Goal: Share content: Share content

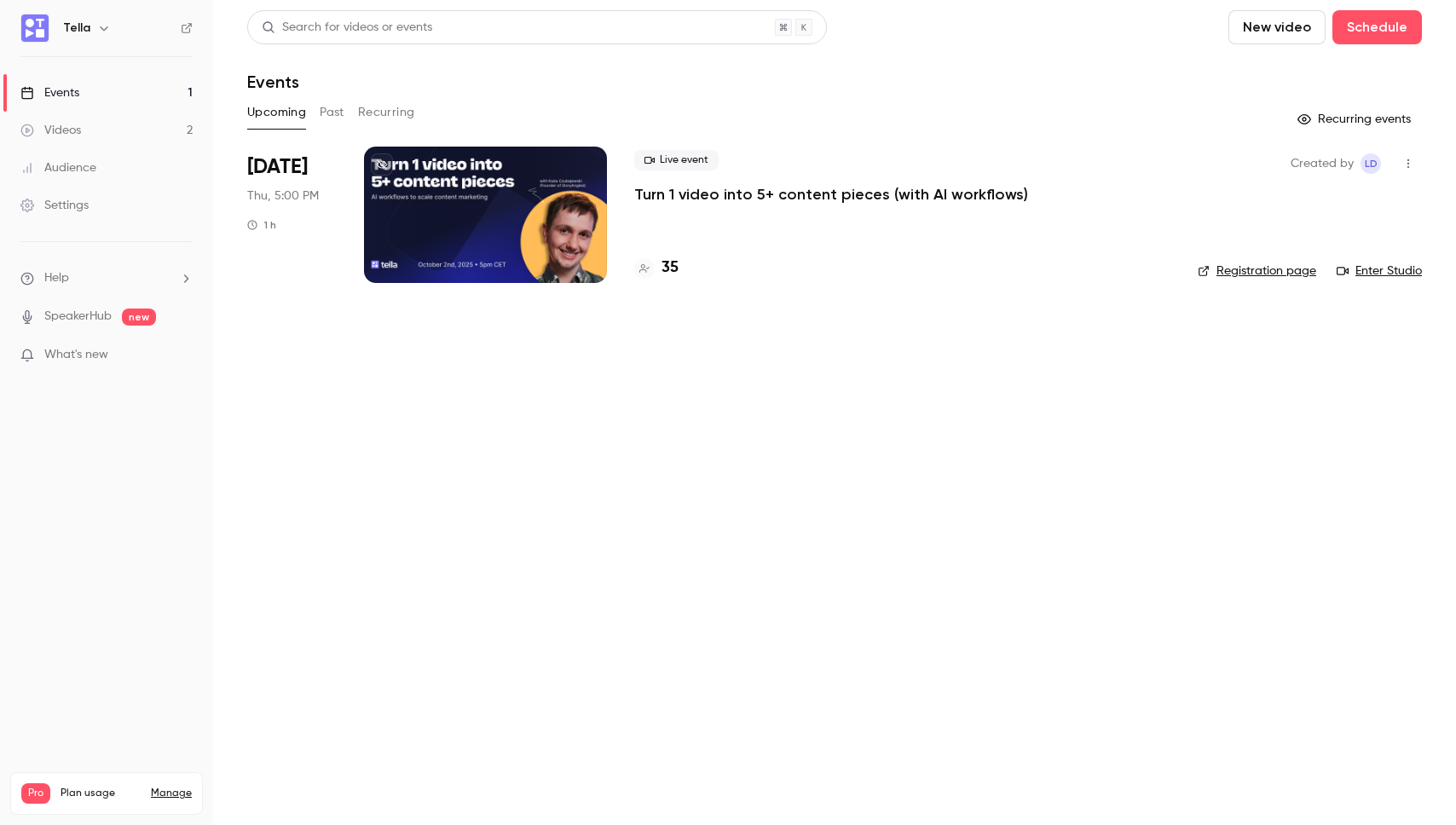
click at [326, 106] on button "Past" at bounding box center [332, 112] width 25 height 27
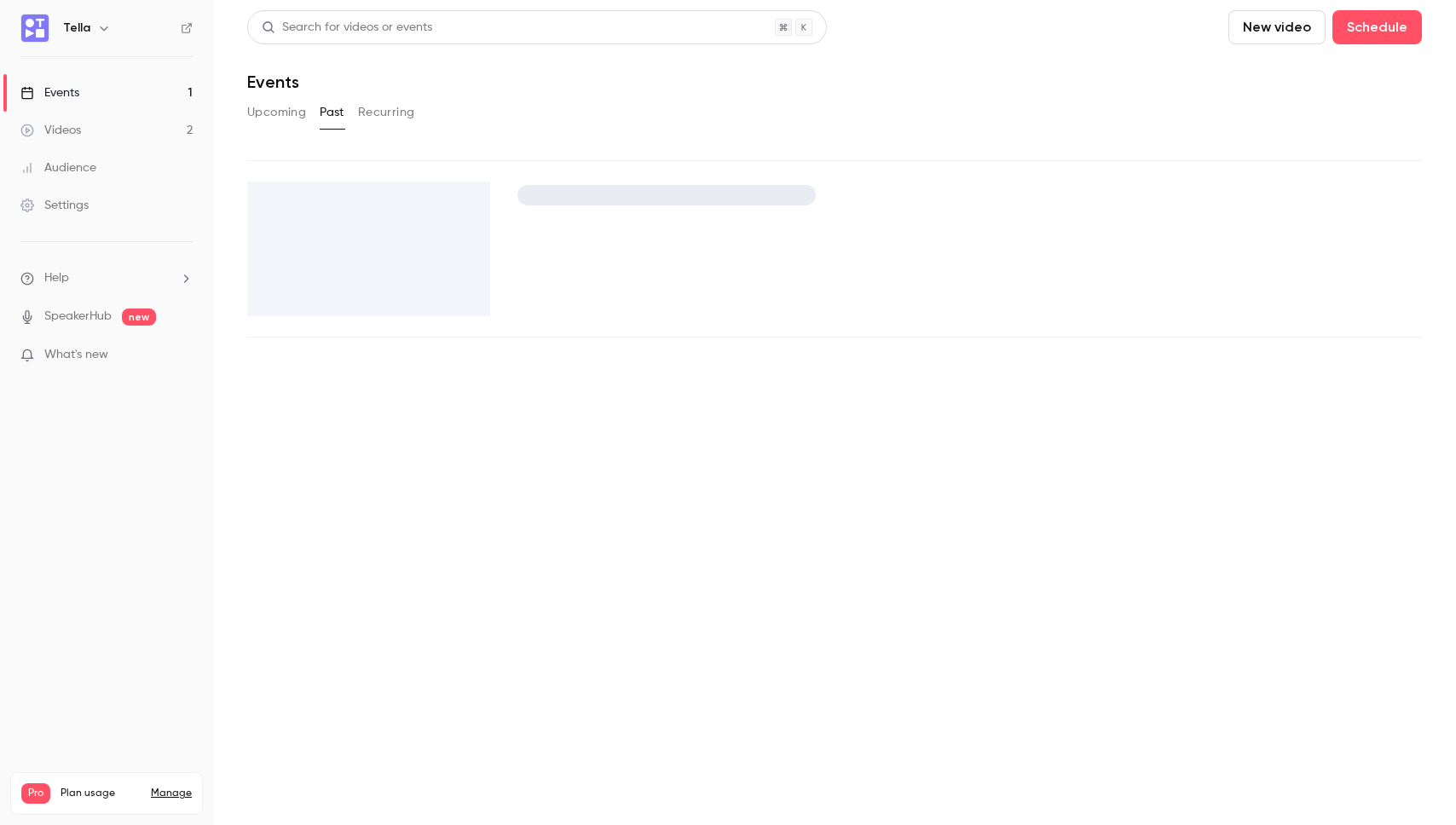
click at [646, 112] on div "Upcoming Past Recurring" at bounding box center [834, 112] width 1175 height 27
click at [114, 132] on link "Videos 2" at bounding box center [107, 131] width 213 height 38
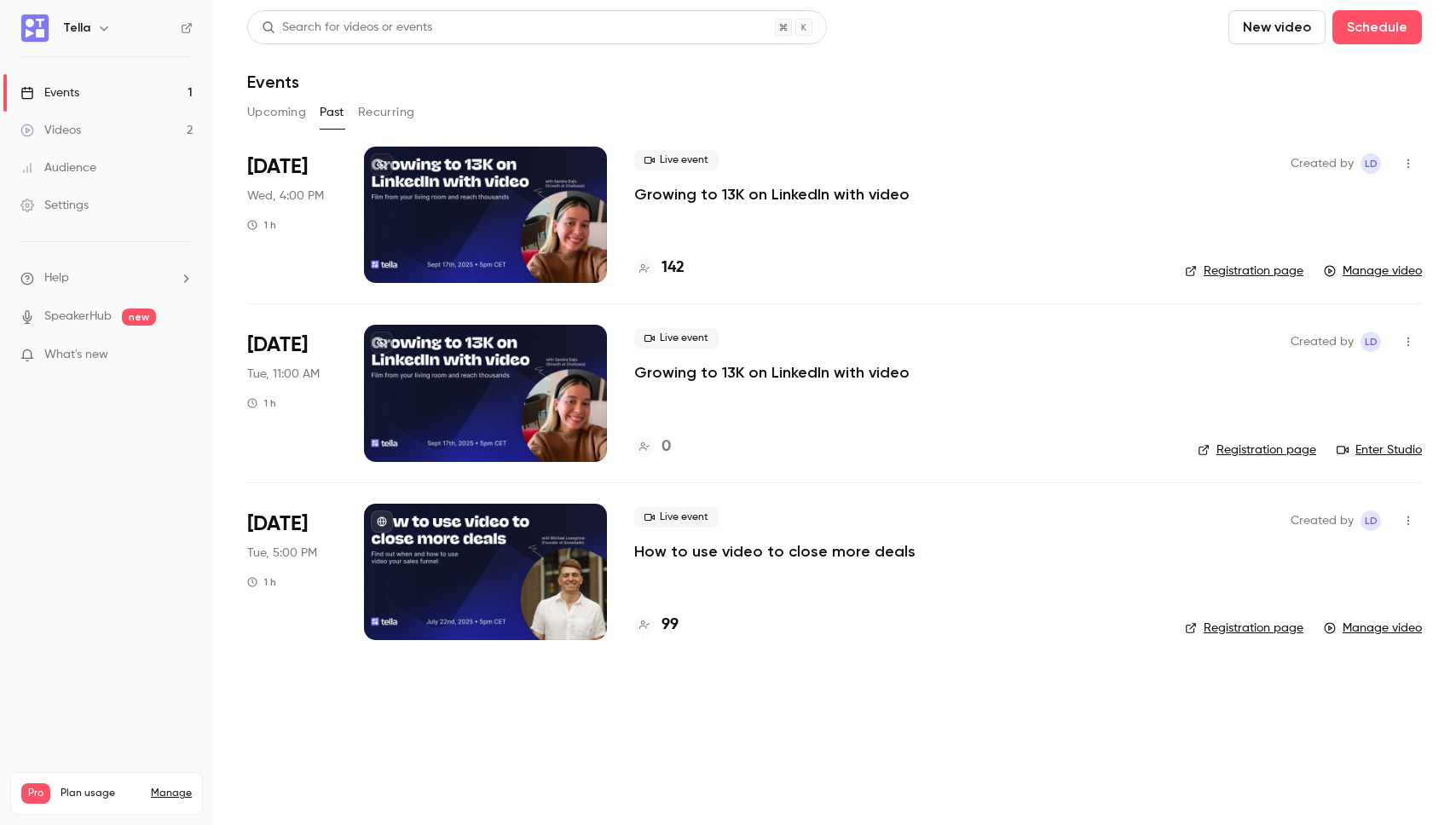
click at [780, 197] on p "Growing to 13K on LinkedIn with video" at bounding box center [772, 194] width 275 height 20
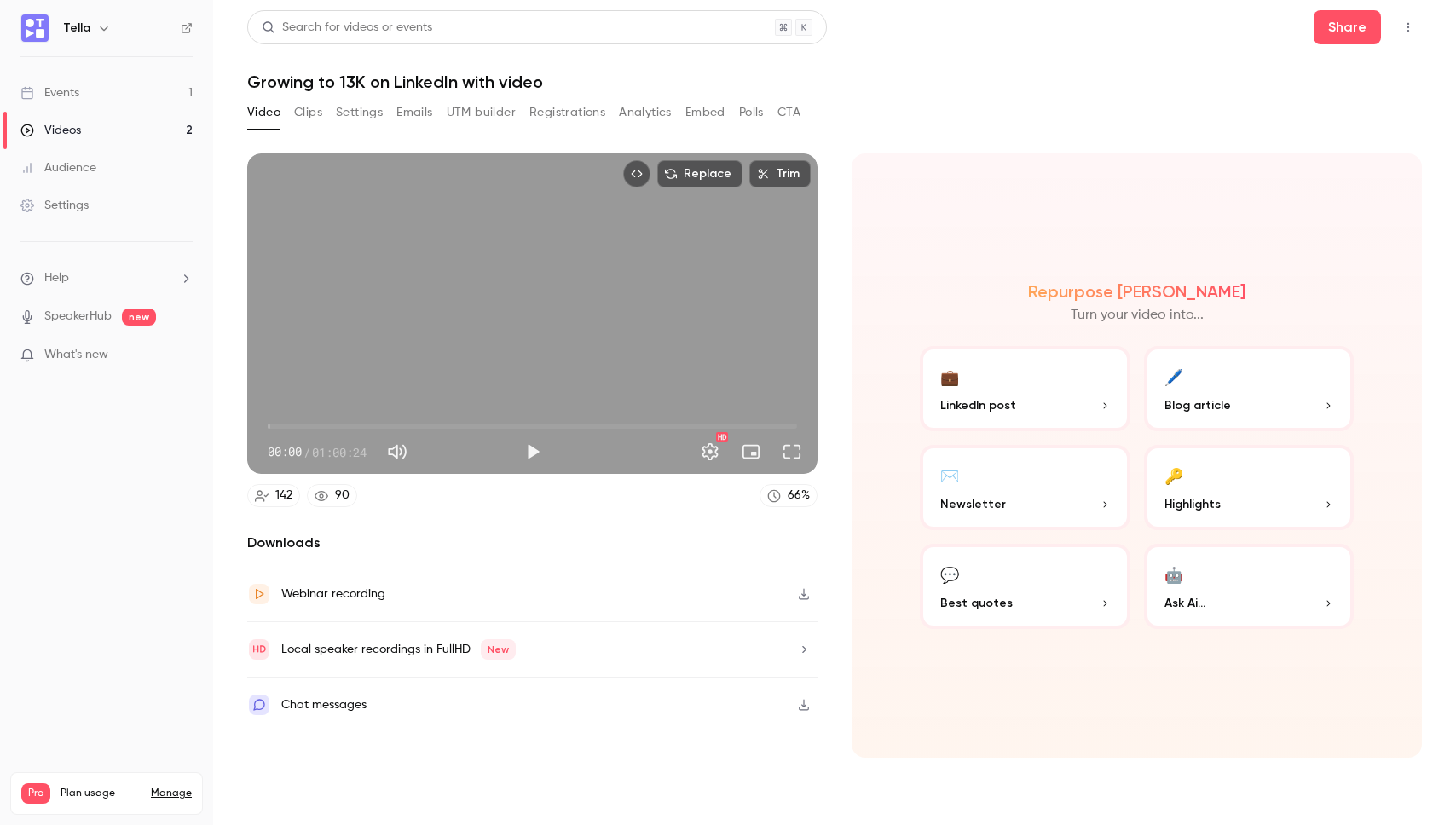
click at [336, 582] on div "Webinar recording" at bounding box center [316, 594] width 138 height 24
click at [1041, 71] on h1 "Growing to 13K on LinkedIn with video" at bounding box center [834, 81] width 1175 height 20
click at [1352, 34] on button "Share" at bounding box center [1347, 27] width 67 height 34
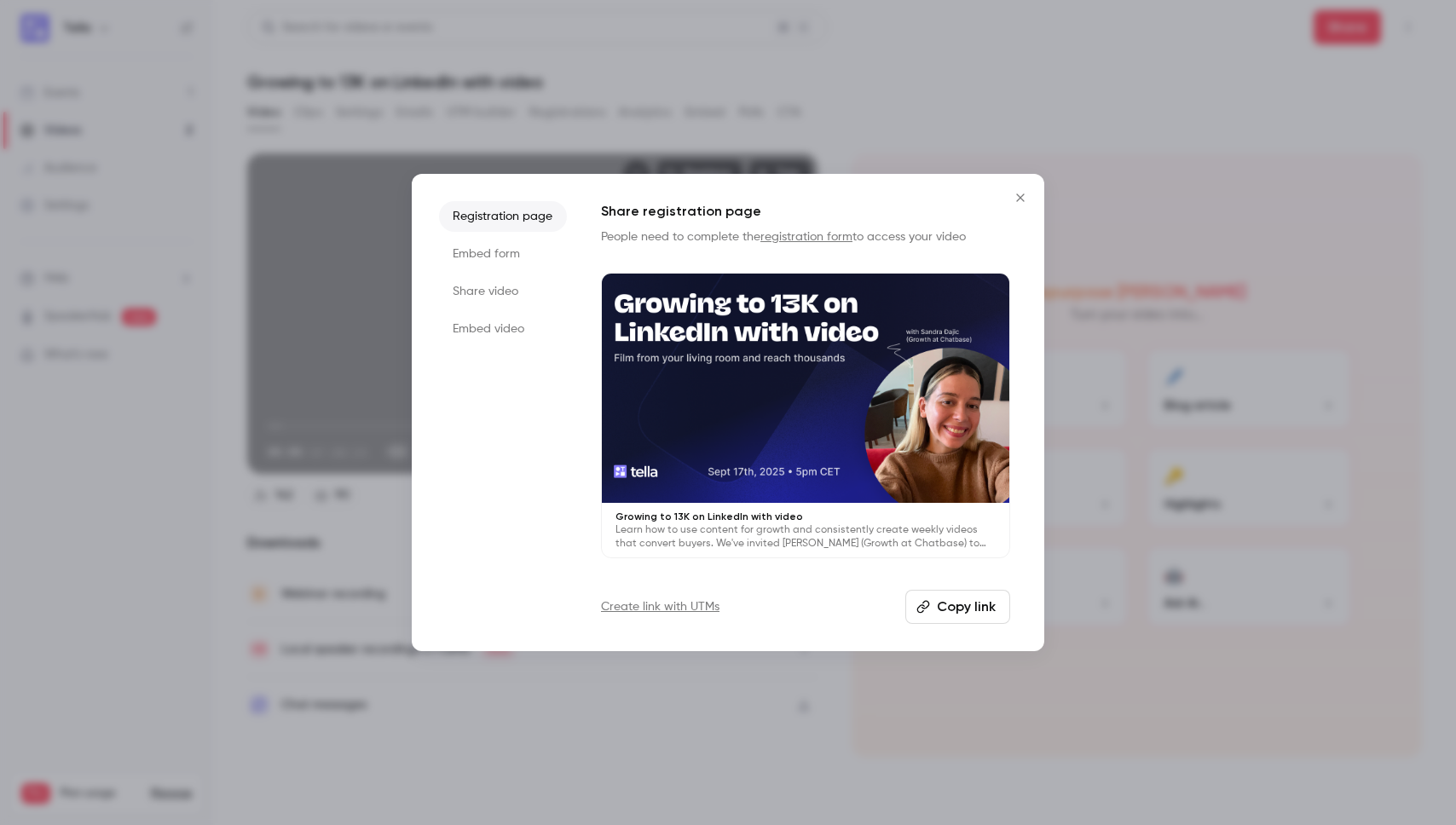
click at [710, 125] on div at bounding box center [728, 412] width 1456 height 825
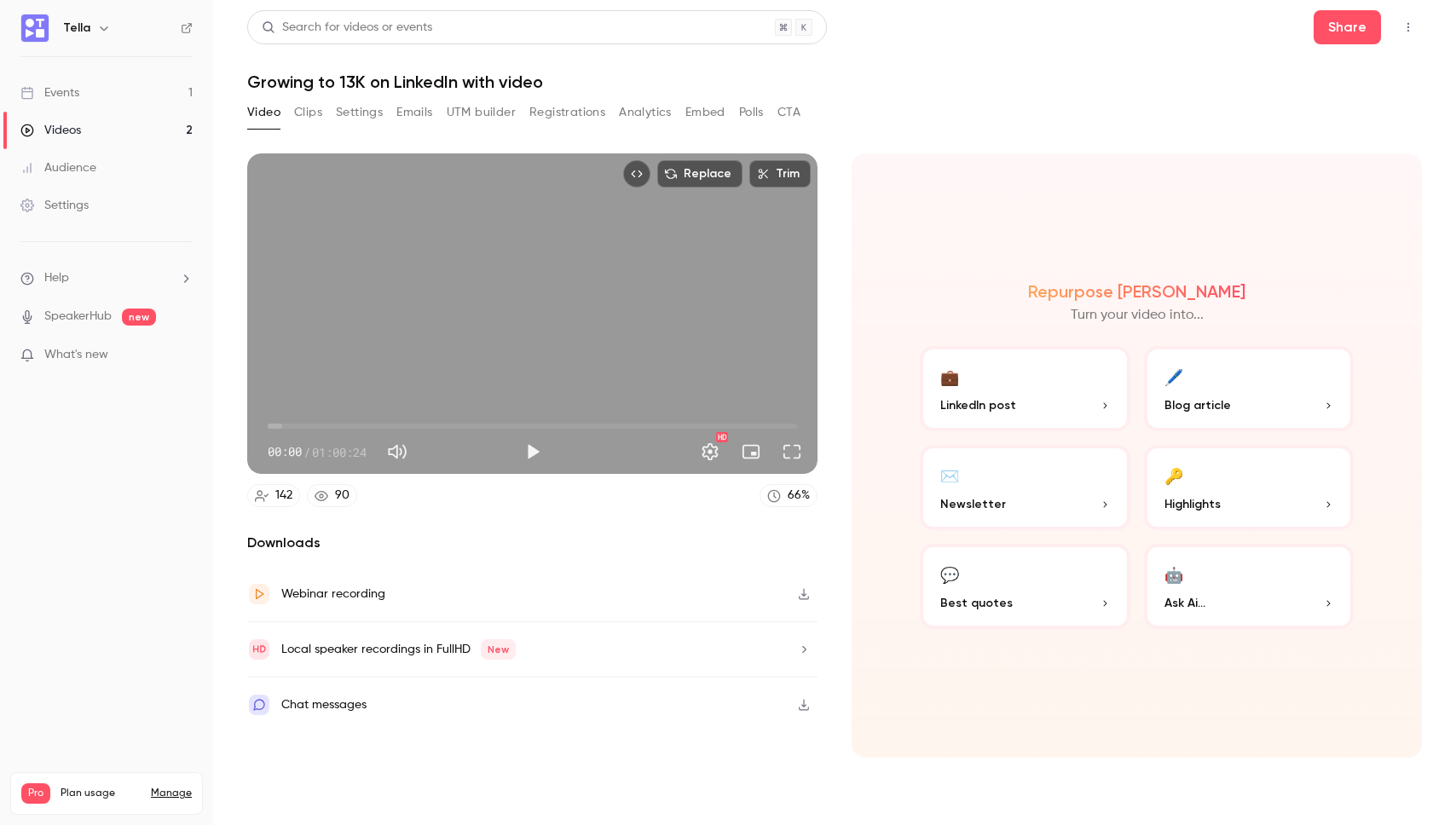
click at [348, 594] on div "Webinar recording" at bounding box center [333, 594] width 104 height 20
click at [873, 71] on h1 "Growing to 13K on LinkedIn with video" at bounding box center [834, 81] width 1175 height 20
click at [916, 227] on div "Repurpose Ai Turn your video into... 💼 LinkedIn post 🖊️ Blog article ✉️ Newslet…" at bounding box center [1136, 455] width 571 height 604
click at [996, 153] on div "Replace Trim 00:00 00:00 / 01:00:24 HD 142 90 66 % Downloads Webinar recording …" at bounding box center [834, 458] width 1175 height 649
click at [1364, 39] on button "Share" at bounding box center [1347, 27] width 67 height 34
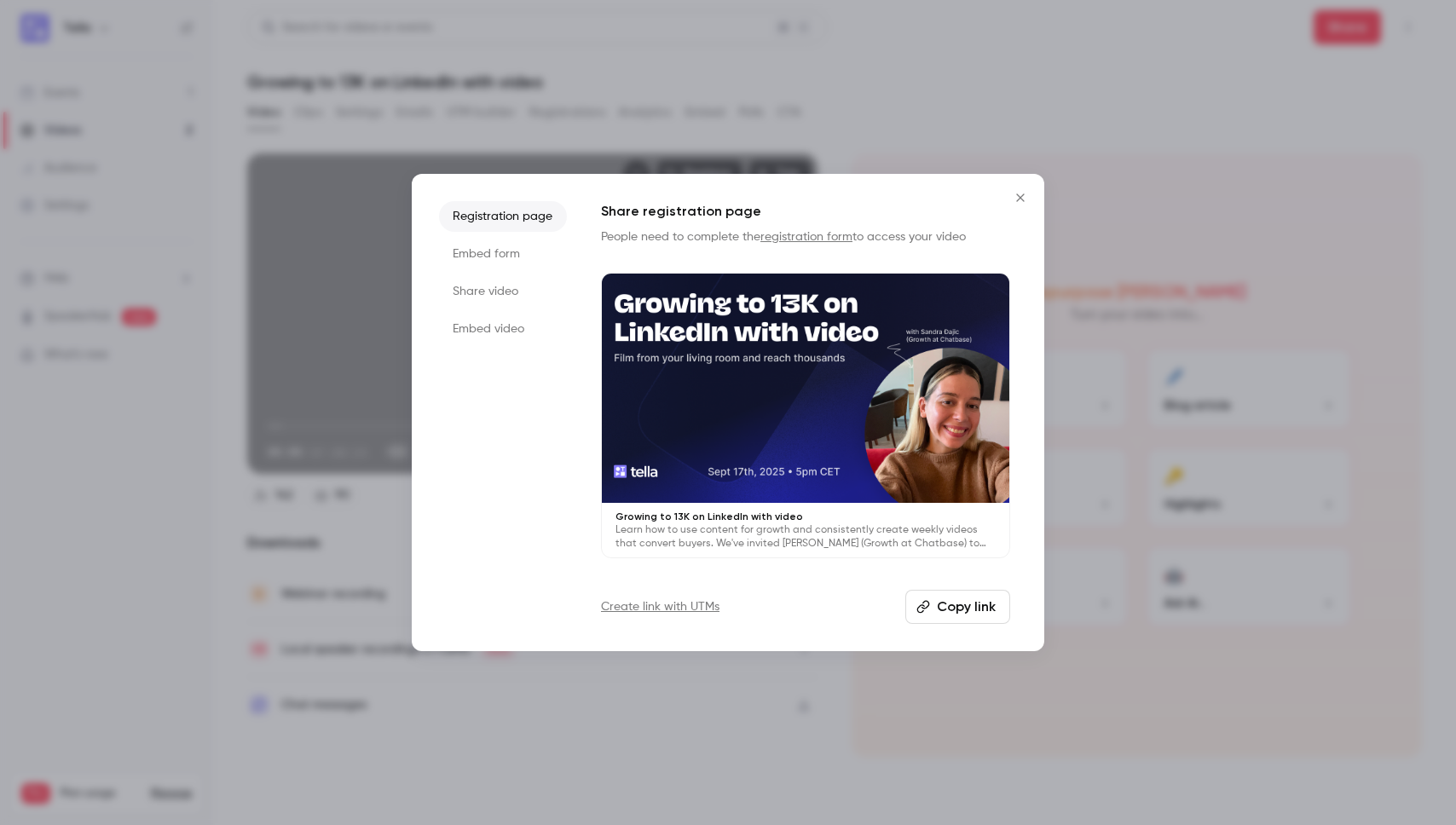
click at [497, 292] on li "Share video" at bounding box center [503, 291] width 128 height 31
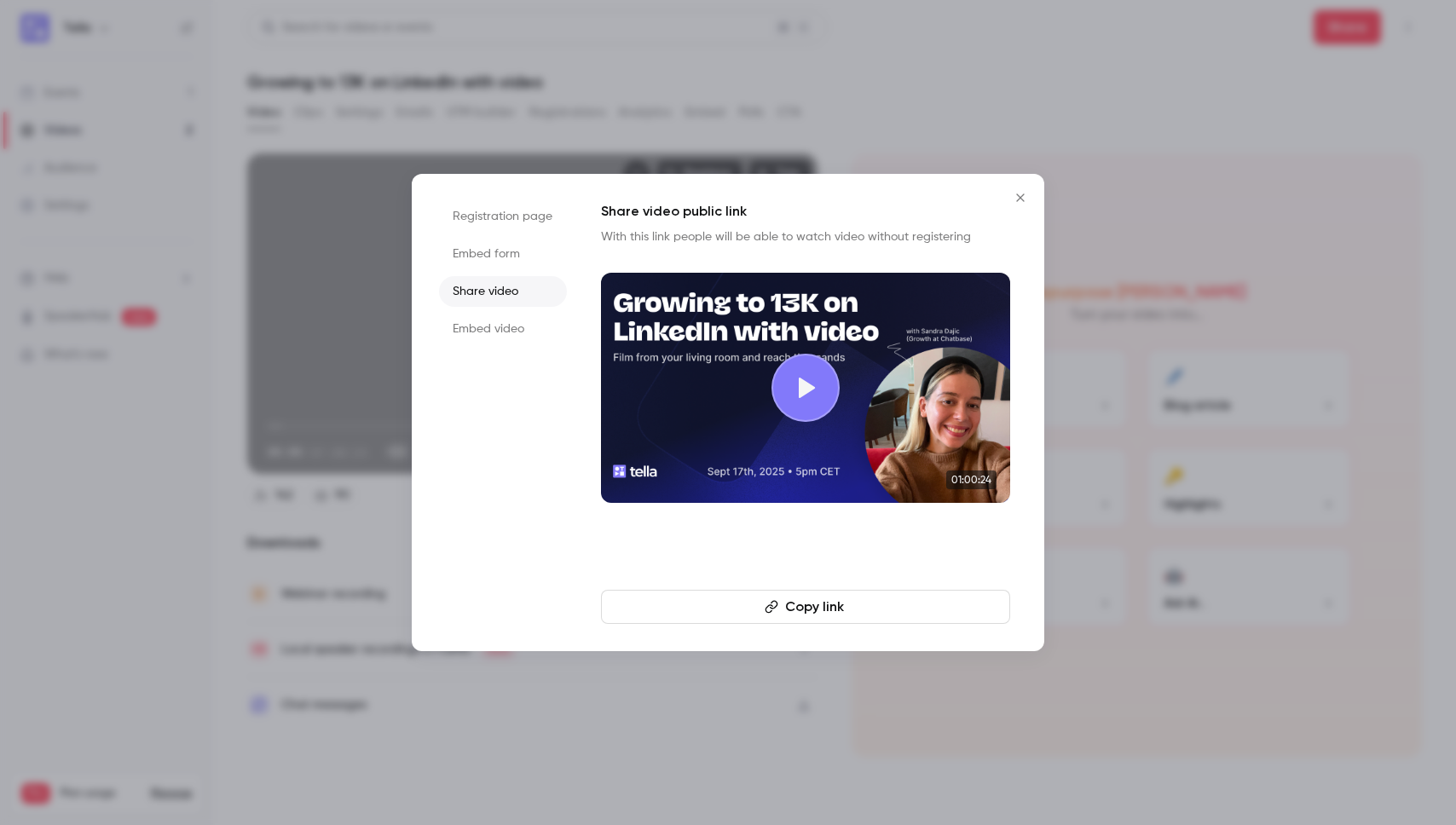
click at [508, 257] on li "Embed form" at bounding box center [503, 254] width 128 height 31
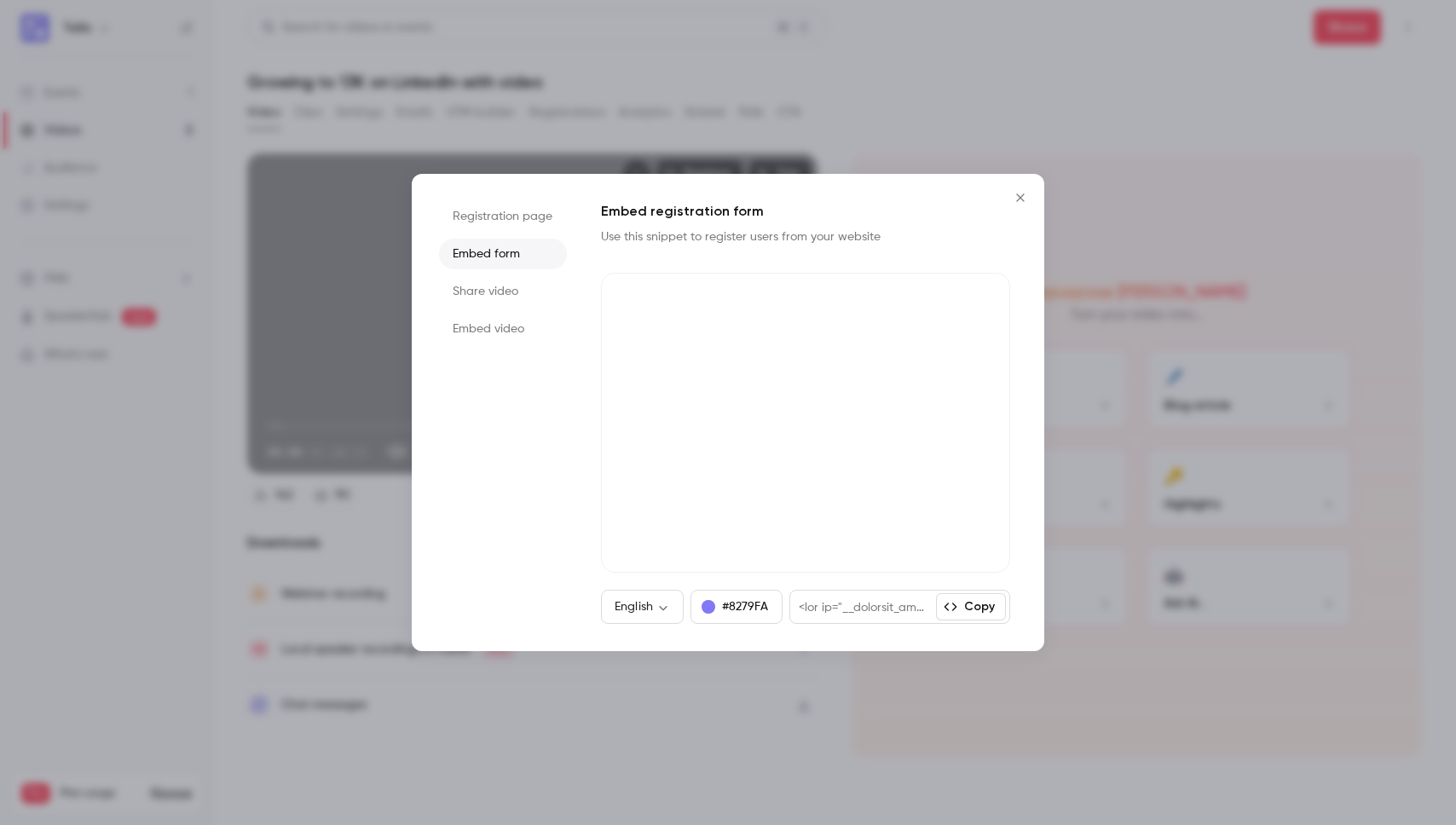
click at [518, 219] on li "Registration page" at bounding box center [503, 216] width 128 height 31
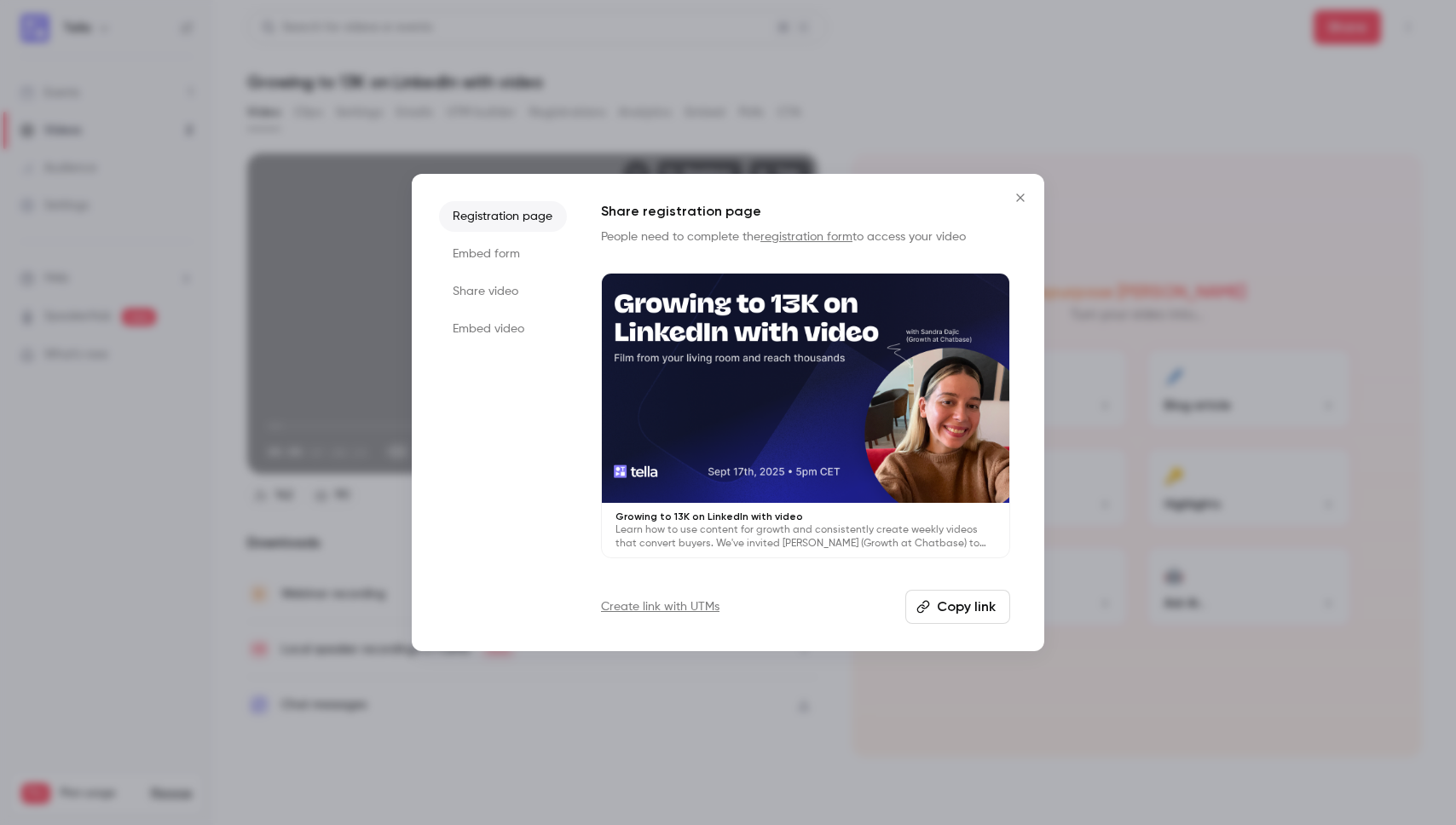
click at [517, 296] on li "Share video" at bounding box center [503, 291] width 128 height 31
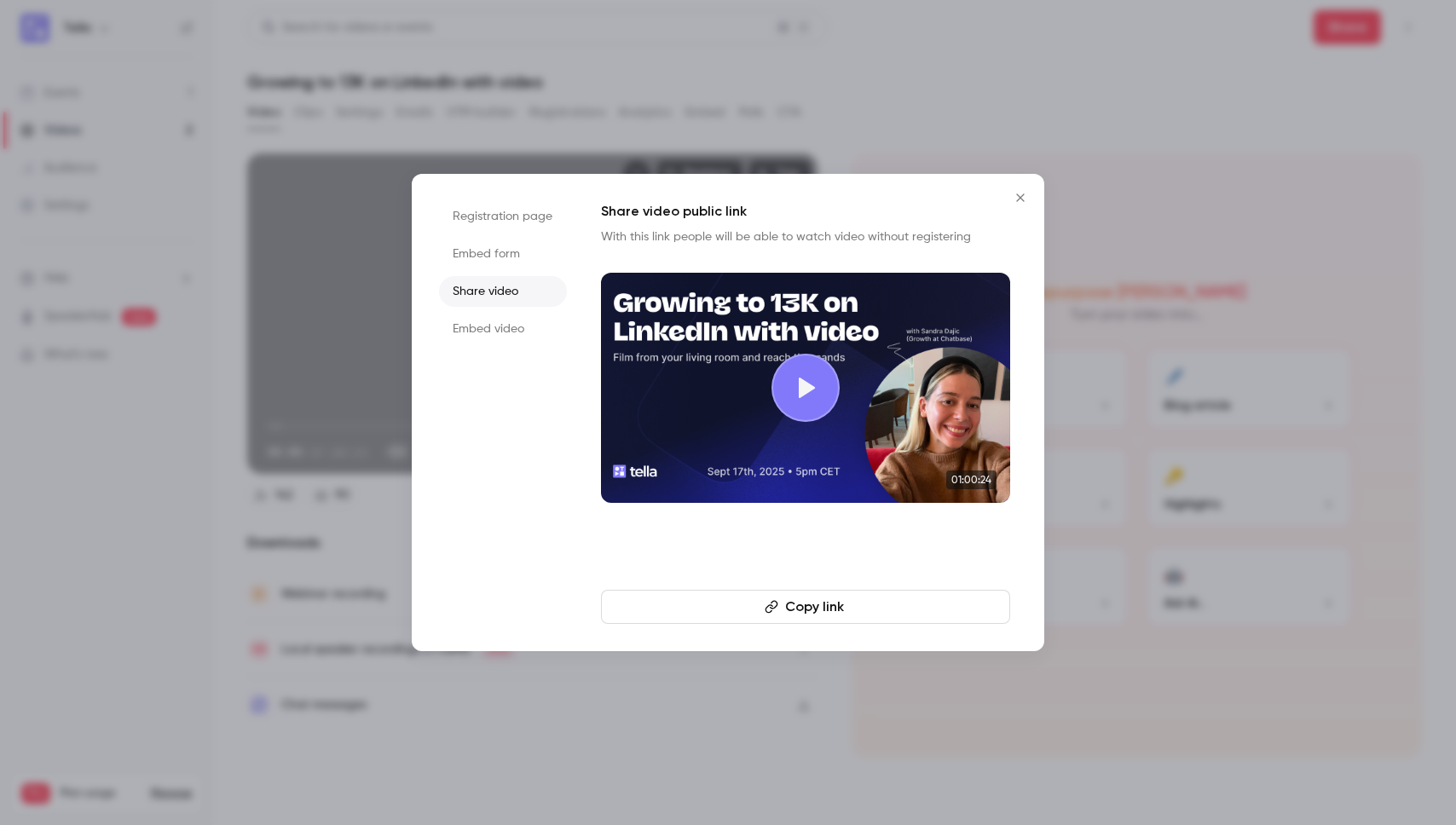
click at [832, 380] on div at bounding box center [805, 387] width 68 height 68
click at [835, 606] on button "Copy link" at bounding box center [805, 607] width 409 height 34
